Goal: Task Accomplishment & Management: Manage account settings

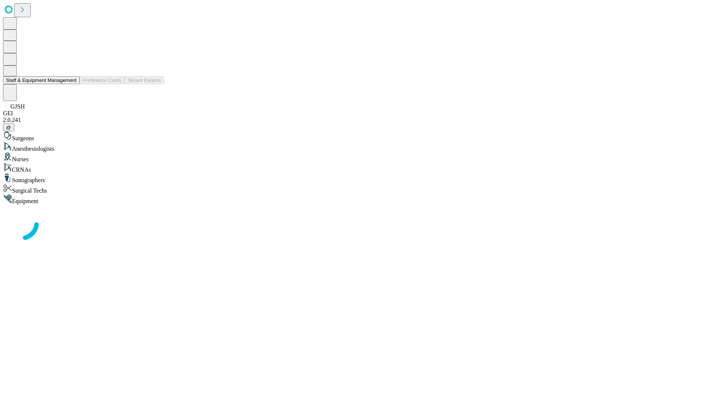
click at [71, 84] on button "Staff & Equipment Management" at bounding box center [41, 80] width 77 height 8
